Goal: Task Accomplishment & Management: Use online tool/utility

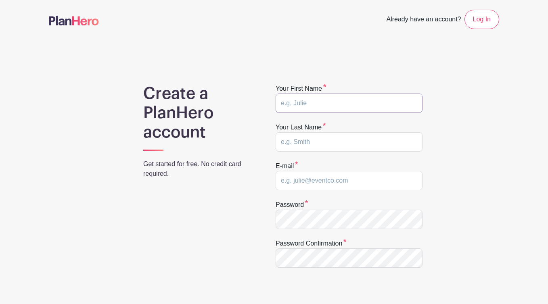
click at [389, 103] on input "text" at bounding box center [349, 103] width 147 height 19
type input "[PERSON_NAME]"
type input "[DEMOGRAPHIC_DATA]"
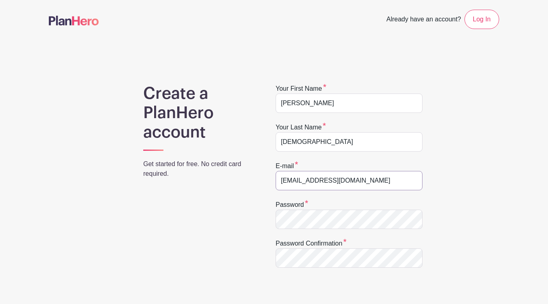
click at [337, 178] on input "[EMAIL_ADDRESS][DOMAIN_NAME]" at bounding box center [349, 180] width 147 height 19
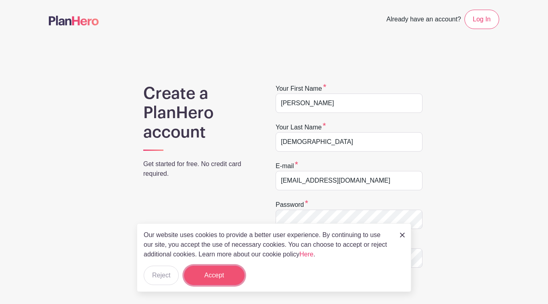
click at [206, 276] on button "Accept" at bounding box center [214, 275] width 61 height 19
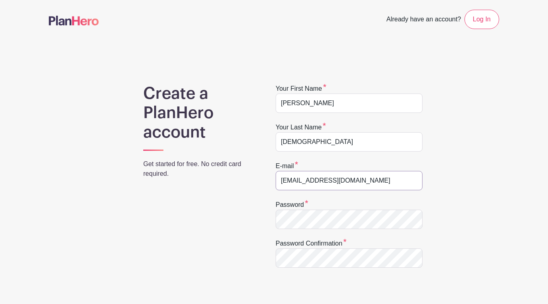
click at [323, 186] on input "shireeshc@gmail.com" at bounding box center [349, 180] width 147 height 19
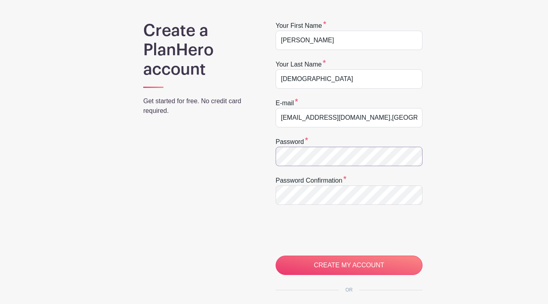
scroll to position [63, 0]
click at [347, 117] on input "hello@afroconnect.org,nz" at bounding box center [349, 117] width 147 height 19
type input "[EMAIL_ADDRESS][DOMAIN_NAME]"
click at [332, 118] on input "[EMAIL_ADDRESS][DOMAIN_NAME]" at bounding box center [349, 117] width 147 height 19
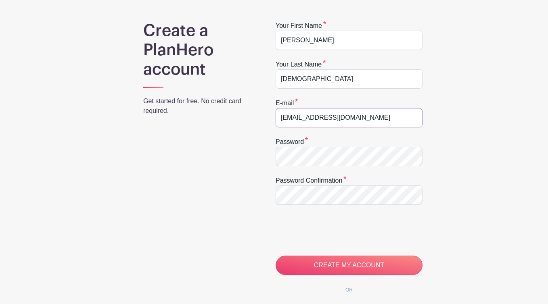
click at [332, 118] on input "[EMAIL_ADDRESS][DOMAIN_NAME]" at bounding box center [349, 117] width 147 height 19
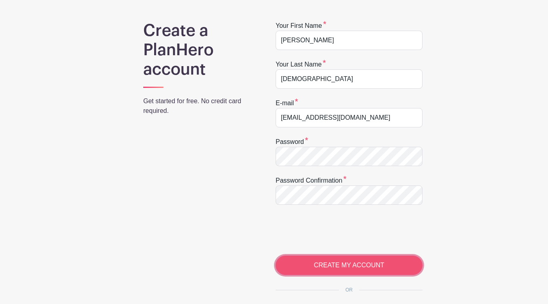
click at [357, 264] on input "CREATE MY ACCOUNT" at bounding box center [349, 265] width 147 height 19
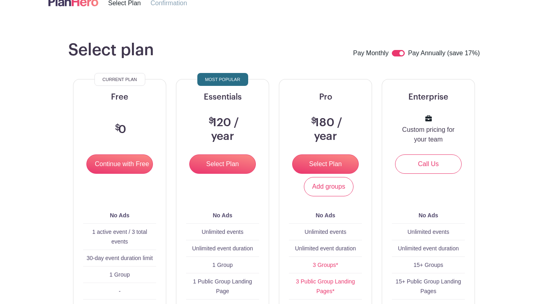
scroll to position [54, 0]
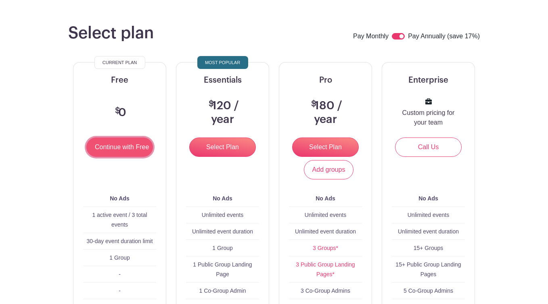
click at [130, 151] on input "Continue with Free" at bounding box center [119, 147] width 67 height 19
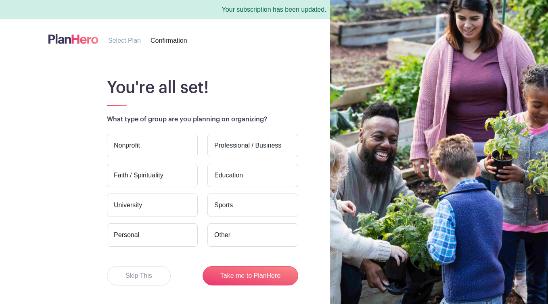
click at [154, 151] on label "Nonprofit" at bounding box center [152, 145] width 91 height 23
click at [0, 0] on input "Nonprofit" at bounding box center [0, 0] width 0 height 0
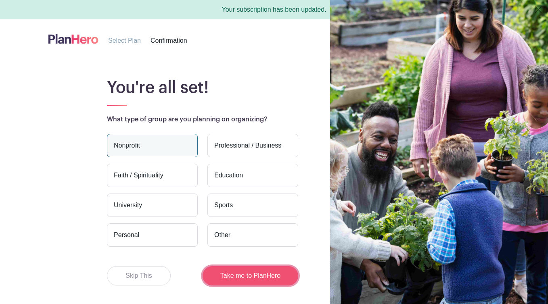
click at [262, 271] on button "Take me to PlanHero" at bounding box center [251, 275] width 96 height 19
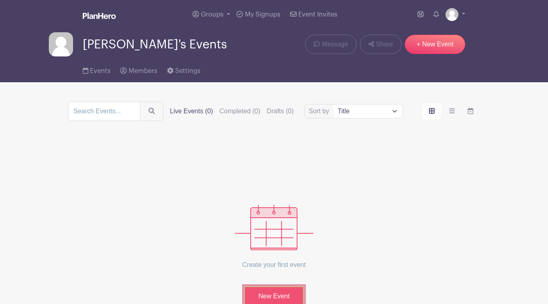
click at [275, 299] on link "New Event" at bounding box center [274, 296] width 61 height 21
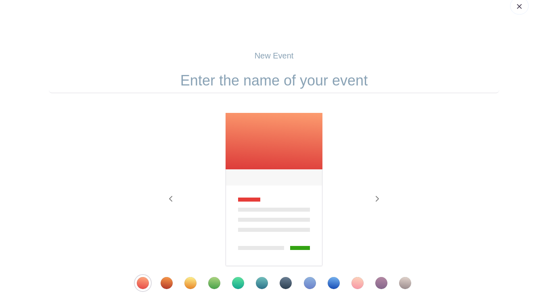
scroll to position [118, 0]
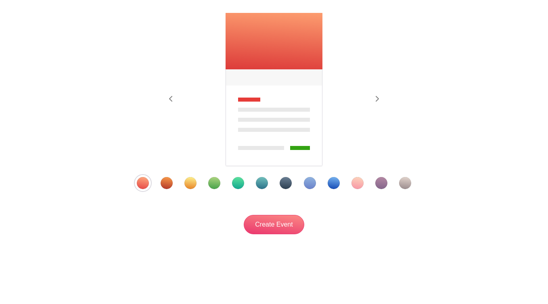
click at [170, 185] on div "Template 2" at bounding box center [167, 183] width 12 height 12
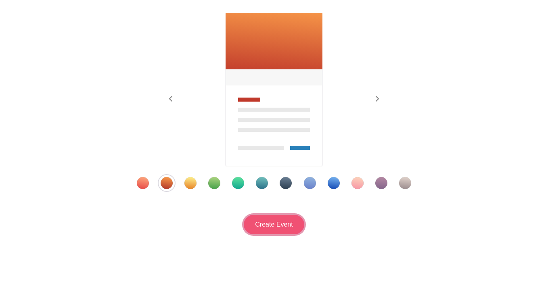
click at [283, 224] on input "Create Event" at bounding box center [274, 224] width 61 height 19
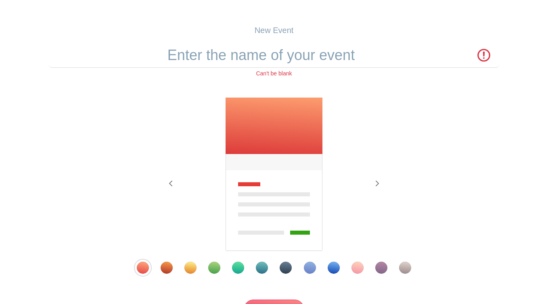
scroll to position [0, 0]
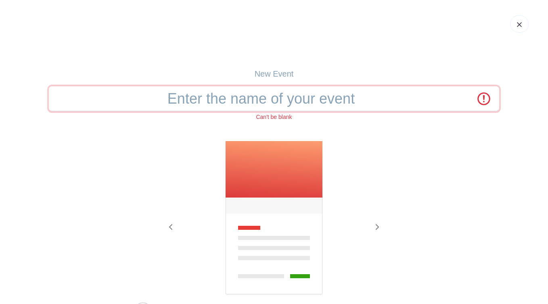
click at [281, 99] on input "text" at bounding box center [274, 98] width 450 height 25
click at [290, 103] on input "Afrika Bazaar 2025" at bounding box center [274, 98] width 450 height 25
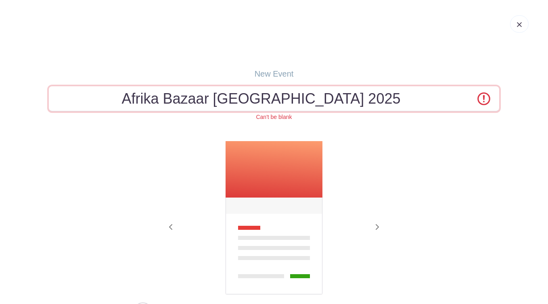
type input "Afrika Bazaar [GEOGRAPHIC_DATA] 2025"
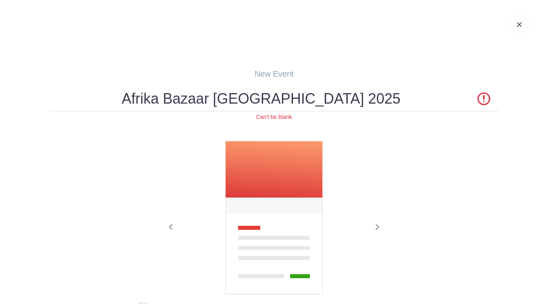
click at [379, 117] on div "Can't be blank" at bounding box center [274, 117] width 450 height 8
click at [377, 159] on div at bounding box center [274, 218] width 226 height 155
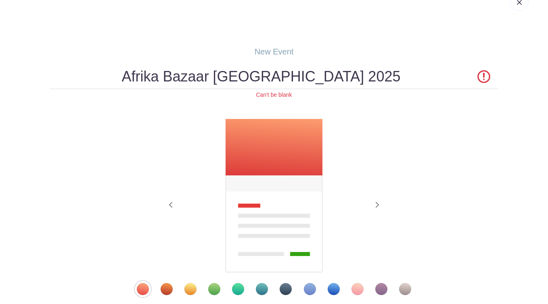
scroll to position [128, 0]
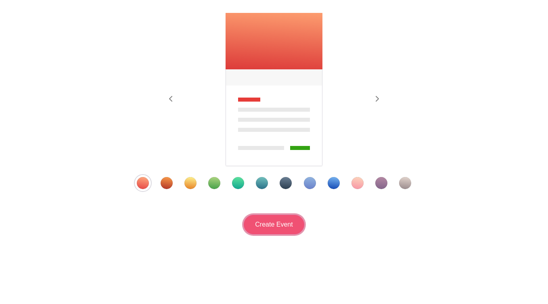
click at [282, 228] on input "Create Event" at bounding box center [274, 224] width 61 height 19
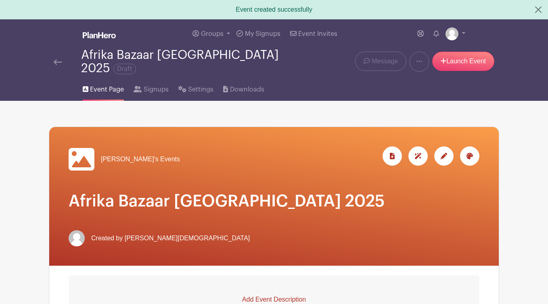
click at [126, 156] on span "[PERSON_NAME]'s Events" at bounding box center [140, 160] width 79 height 10
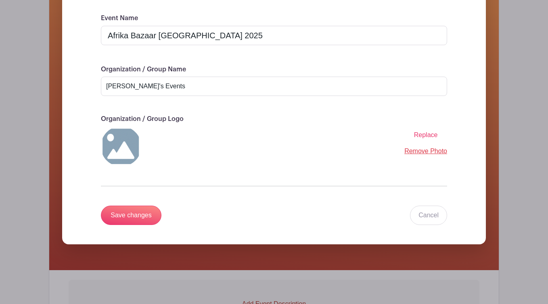
scroll to position [185, 0]
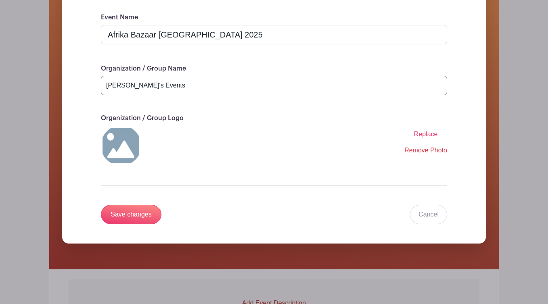
click at [147, 82] on input "[PERSON_NAME]'s Events" at bounding box center [274, 85] width 346 height 19
type input "AfroConnect NZ"
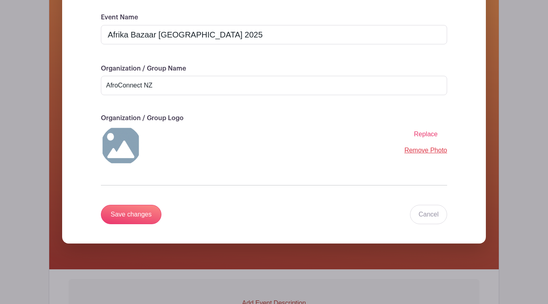
click at [206, 131] on div "Replace Remove Photo" at bounding box center [274, 146] width 346 height 40
click at [121, 135] on img at bounding box center [121, 146] width 40 height 40
click at [429, 131] on span "Replace" at bounding box center [426, 134] width 24 height 7
click at [0, 0] on input "Replace" at bounding box center [0, 0] width 0 height 0
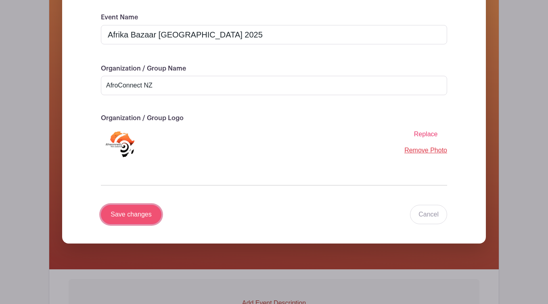
click at [141, 209] on input "Save changes" at bounding box center [131, 214] width 61 height 19
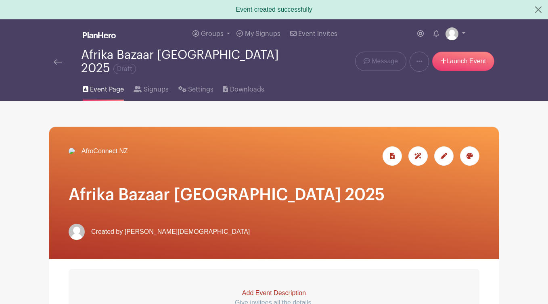
click at [376, 187] on div "AfroConnect NZ" at bounding box center [274, 193] width 450 height 132
click at [472, 153] on icon at bounding box center [470, 156] width 6 height 6
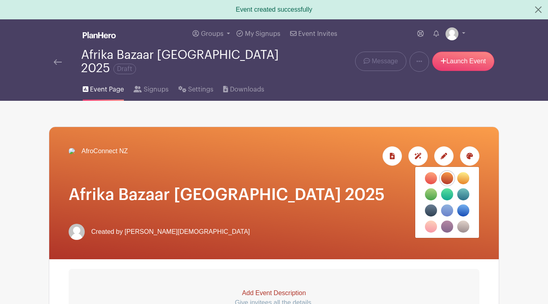
click at [466, 221] on label "filters" at bounding box center [463, 227] width 12 height 12
click at [0, 0] on input "filters" at bounding box center [0, 0] width 0 height 0
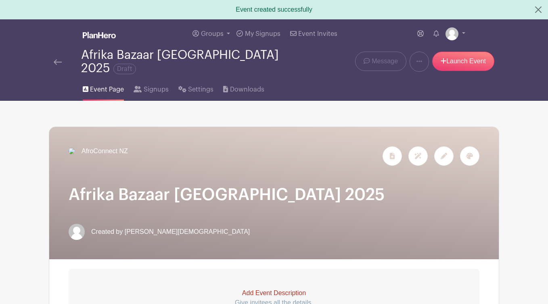
click at [467, 153] on icon at bounding box center [470, 156] width 6 height 6
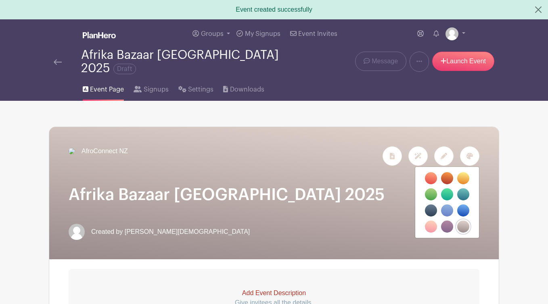
click at [443, 153] on icon at bounding box center [444, 156] width 6 height 6
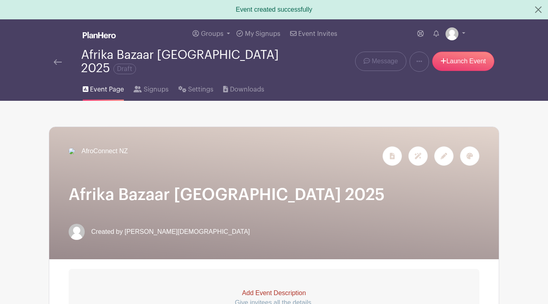
click at [443, 153] on icon at bounding box center [444, 156] width 6 height 6
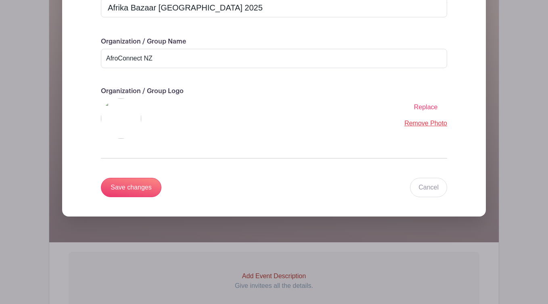
scroll to position [203, 0]
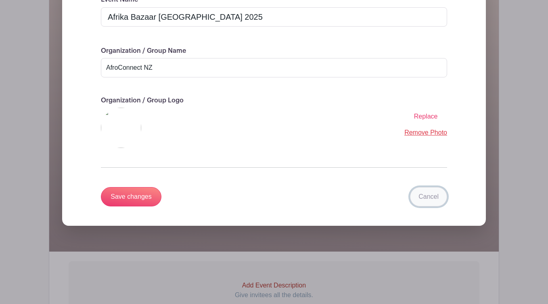
click at [432, 188] on link "Cancel" at bounding box center [428, 196] width 37 height 19
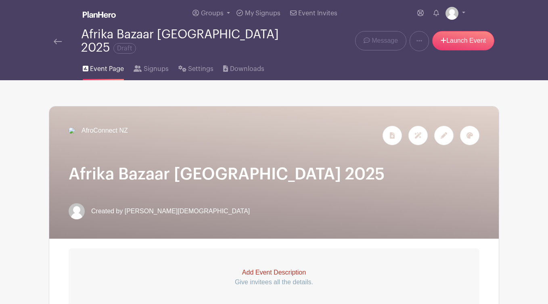
click at [432, 184] on h1 "Afrika Bazaar [GEOGRAPHIC_DATA] 2025" at bounding box center [274, 174] width 411 height 19
click at [75, 134] on img at bounding box center [72, 131] width 6 height 6
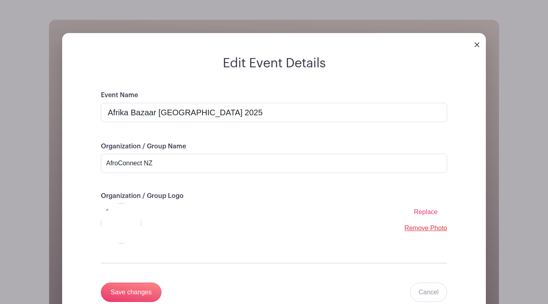
scroll to position [108, 0]
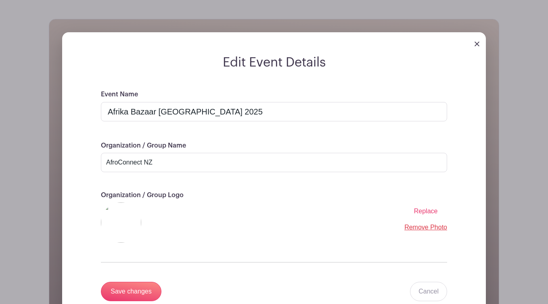
click at [426, 208] on span "Replace" at bounding box center [426, 211] width 24 height 7
click at [0, 0] on input "Replace" at bounding box center [0, 0] width 0 height 0
click at [147, 282] on input "Save changes" at bounding box center [131, 291] width 61 height 19
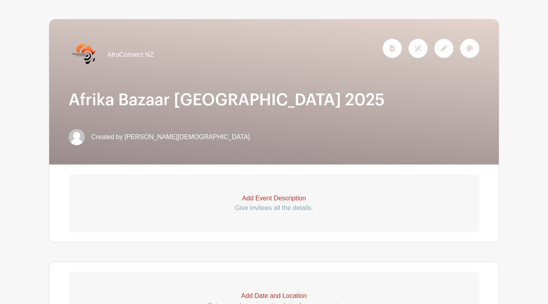
click at [442, 45] on icon at bounding box center [444, 48] width 6 height 6
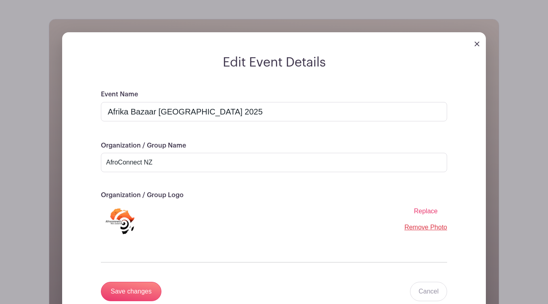
click at [479, 42] on img at bounding box center [477, 44] width 5 height 5
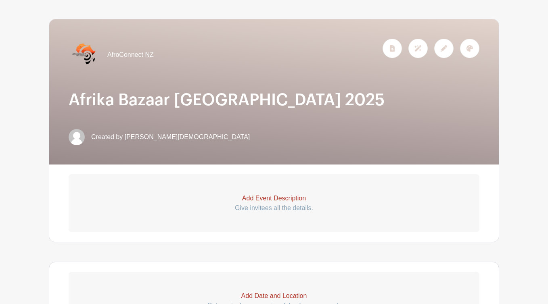
click at [477, 44] on div at bounding box center [469, 48] width 19 height 19
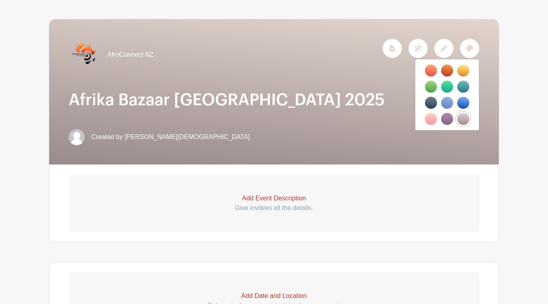
click at [466, 66] on label "filters" at bounding box center [463, 71] width 12 height 12
click at [0, 0] on input "filters" at bounding box center [0, 0] width 0 height 0
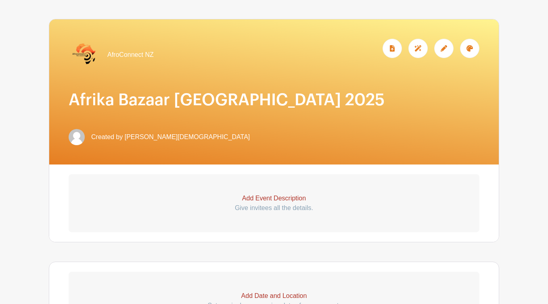
click at [466, 43] on div at bounding box center [469, 48] width 19 height 19
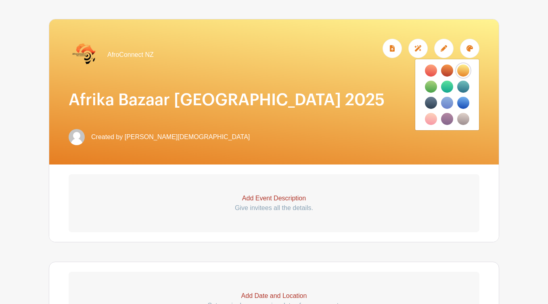
drag, startPoint x: 463, startPoint y: 115, endPoint x: 451, endPoint y: 69, distance: 48.0
click at [459, 80] on div "filters" at bounding box center [447, 95] width 64 height 65
click at [448, 65] on label "filters" at bounding box center [447, 71] width 12 height 12
click at [0, 0] on input "filters" at bounding box center [0, 0] width 0 height 0
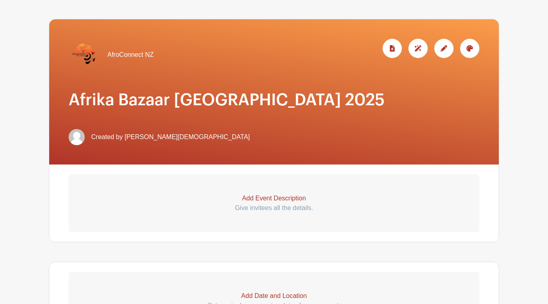
click at [420, 97] on h1 "Afrika Bazaar [GEOGRAPHIC_DATA] 2025" at bounding box center [274, 99] width 411 height 19
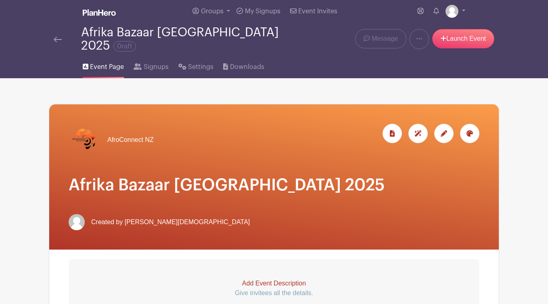
scroll to position [0, 0]
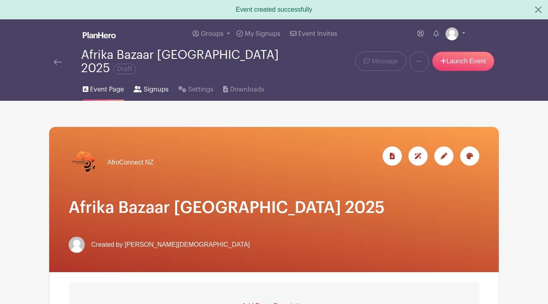
click at [147, 87] on span "Signups" at bounding box center [156, 90] width 25 height 10
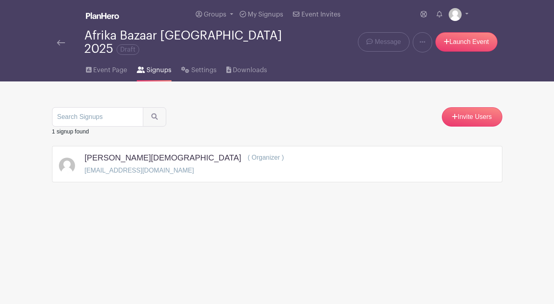
click at [59, 40] on img at bounding box center [61, 43] width 8 height 6
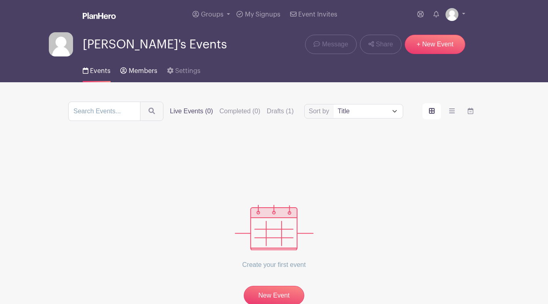
click at [144, 74] on span "Members" at bounding box center [143, 71] width 29 height 6
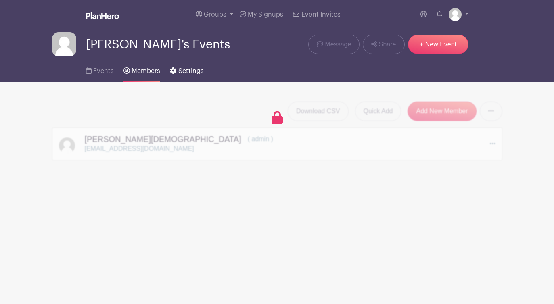
click at [183, 72] on span "Settings" at bounding box center [190, 71] width 25 height 6
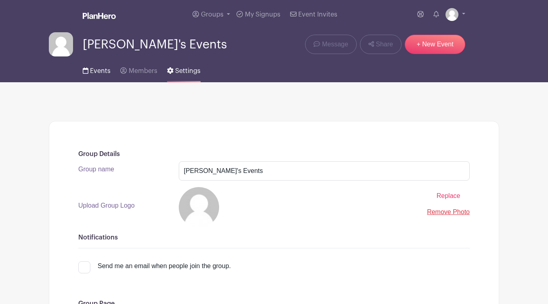
click at [100, 73] on span "Events" at bounding box center [100, 71] width 21 height 6
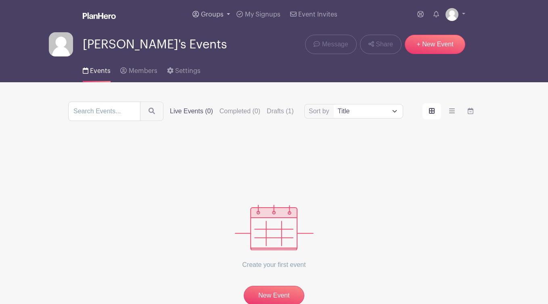
click at [224, 20] on link "Groups" at bounding box center [211, 14] width 44 height 29
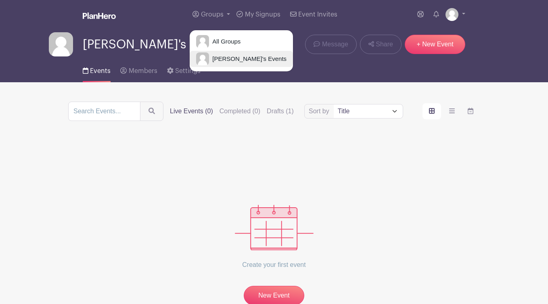
click at [226, 60] on span "[PERSON_NAME]'s Events" at bounding box center [247, 58] width 77 height 9
